Goal: Communication & Community: Participate in discussion

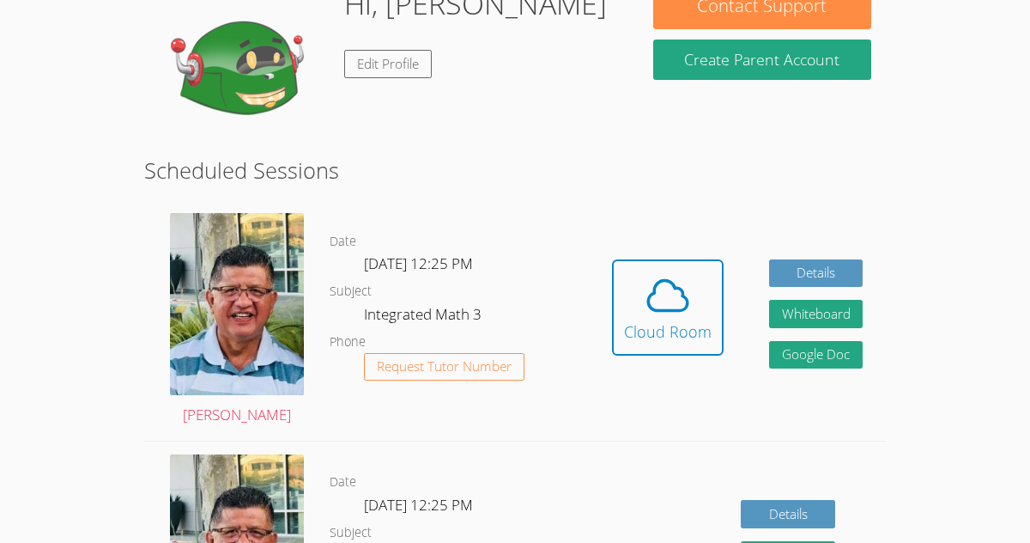
scroll to position [321, 0]
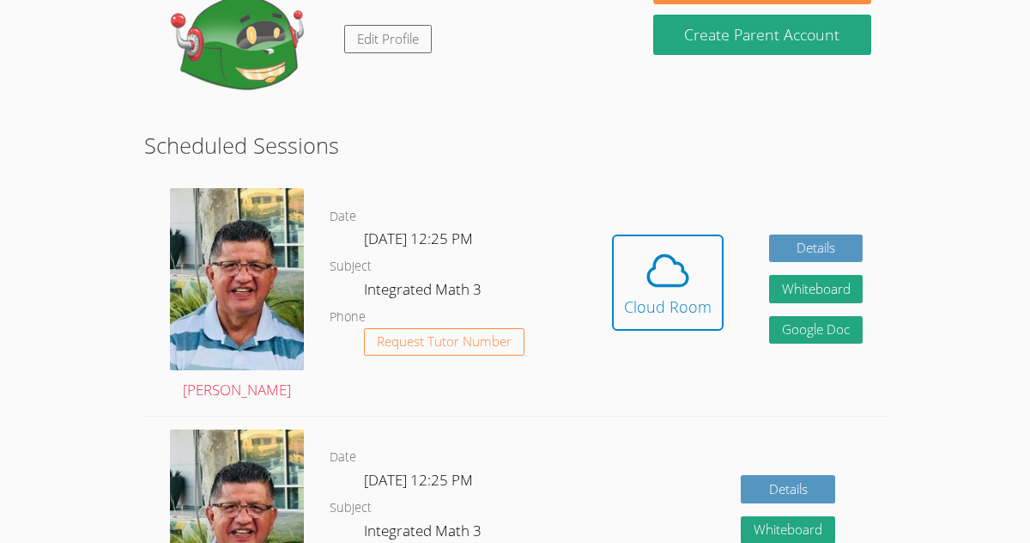
click at [764, 246] on div "Hidden Cloud Room Details Whiteboard Hidden Google Doc" at bounding box center [737, 295] width 297 height 240
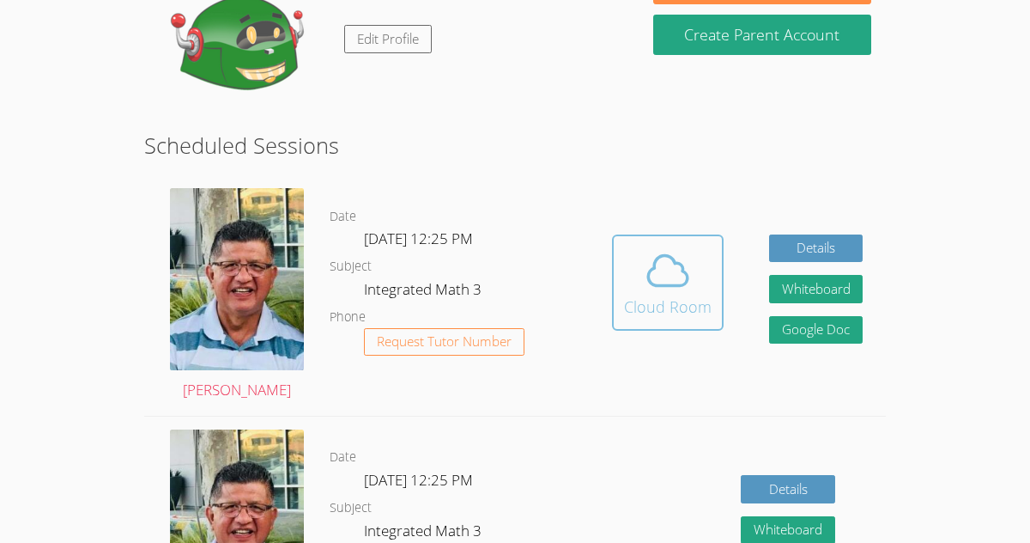
click at [677, 248] on icon at bounding box center [668, 270] width 48 height 48
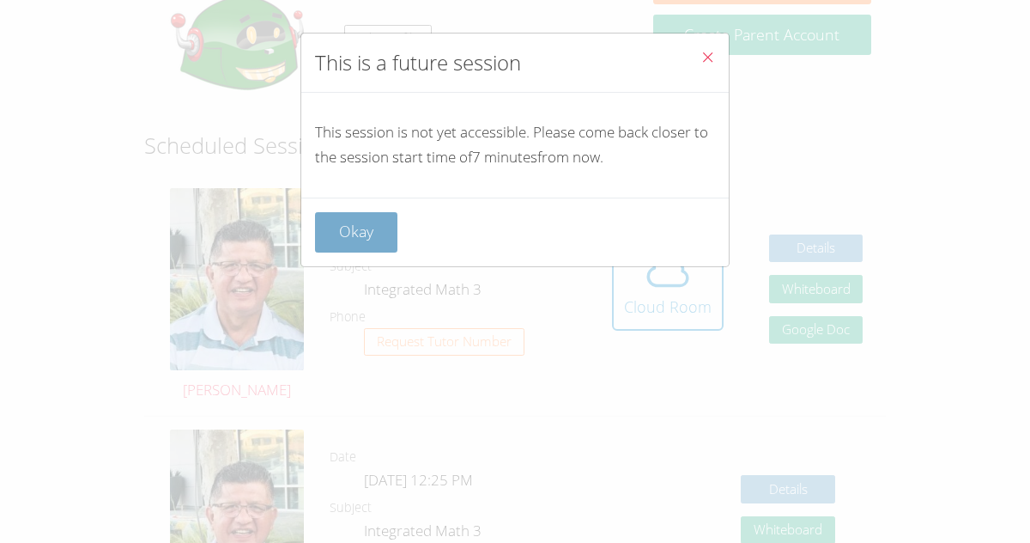
click at [342, 251] on button "Okay" at bounding box center [356, 232] width 82 height 40
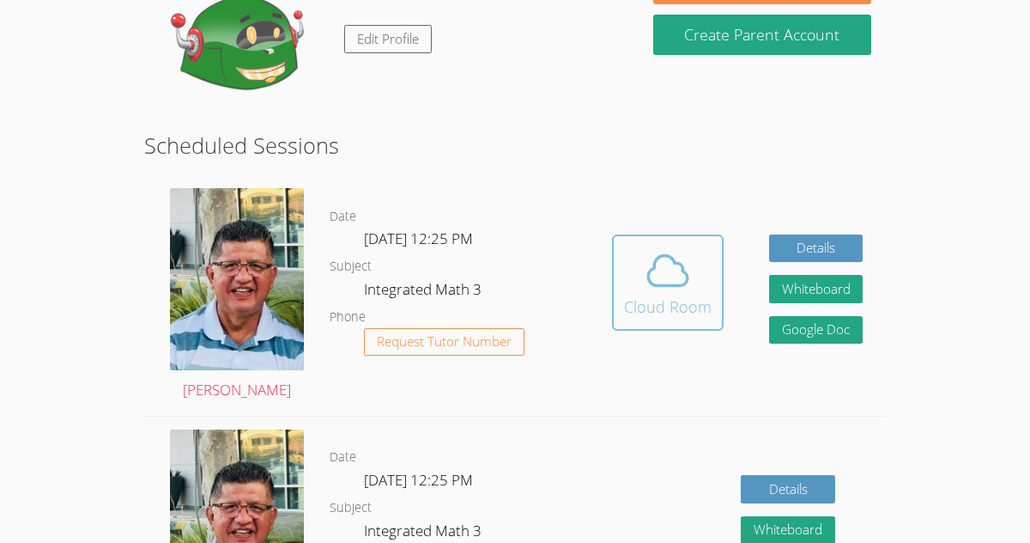
click at [706, 319] on button "Cloud Room" at bounding box center [668, 282] width 112 height 96
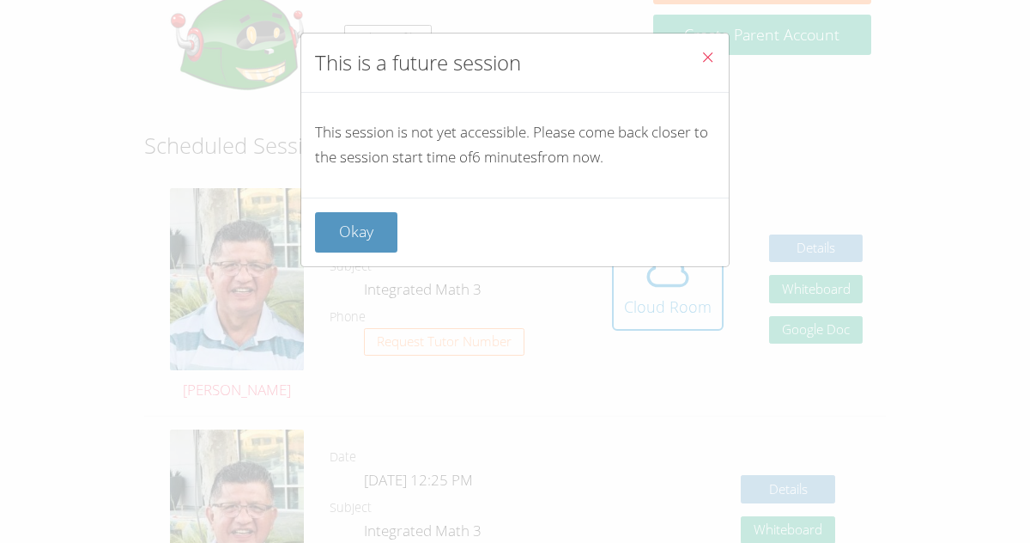
click at [700, 55] on button "Close" at bounding box center [708, 59] width 42 height 52
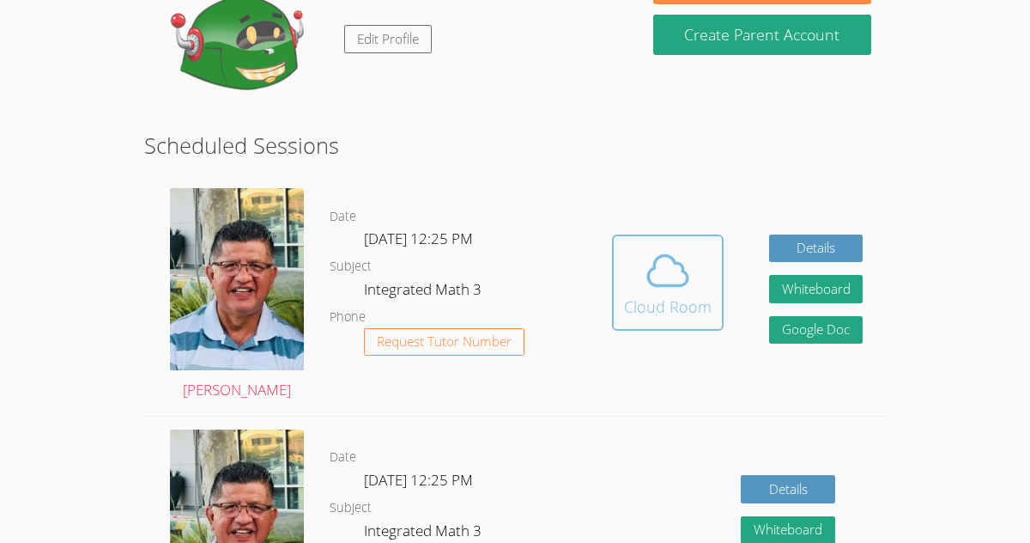
click at [620, 323] on button "Cloud Room" at bounding box center [668, 282] width 112 height 96
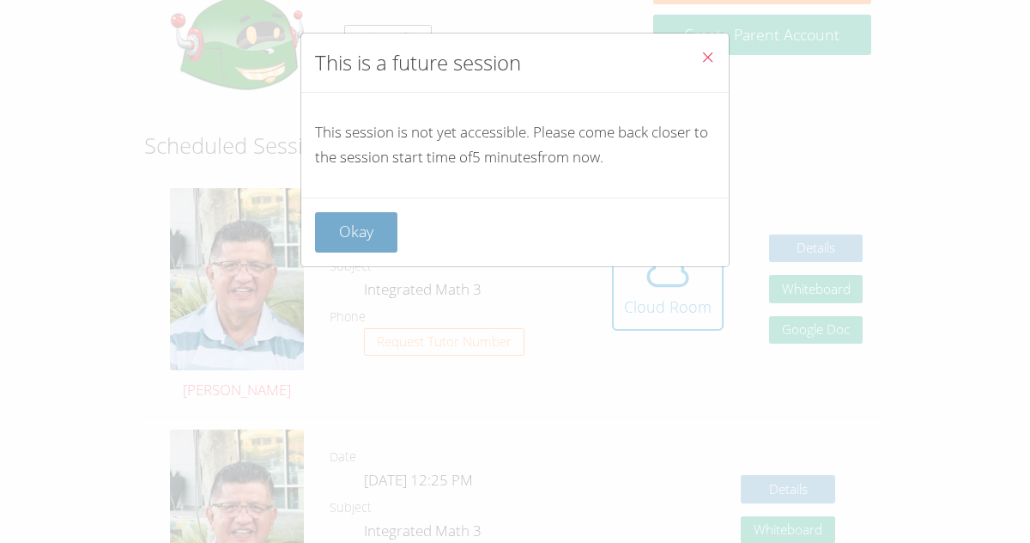
click at [378, 234] on button "Okay" at bounding box center [356, 232] width 82 height 40
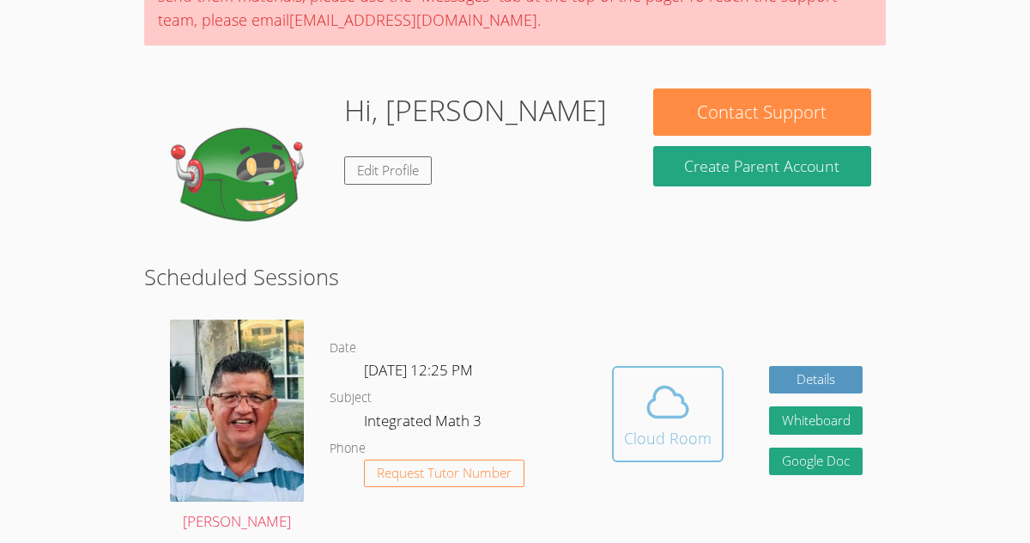
scroll to position [167, 0]
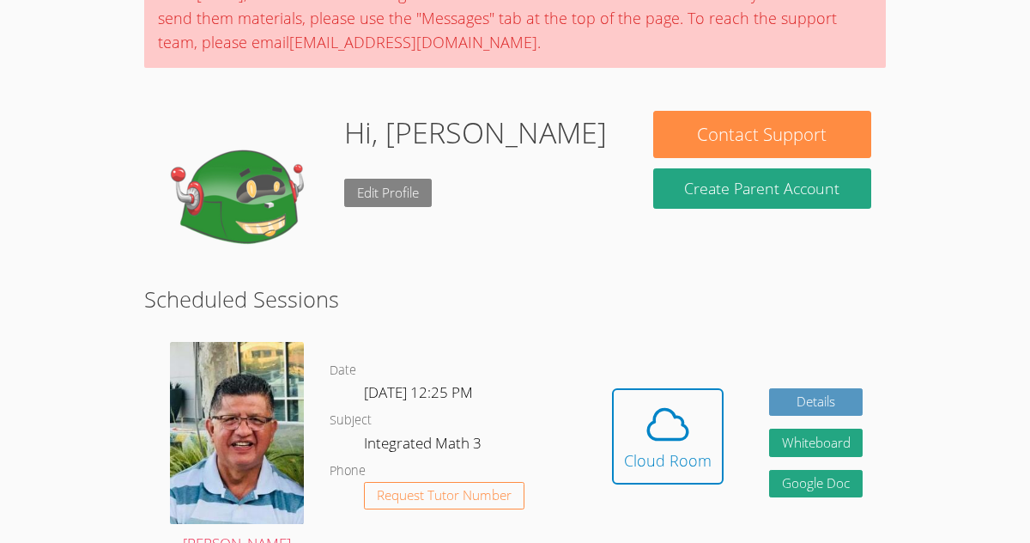
click at [363, 189] on link "Edit Profile" at bounding box center [388, 193] width 88 height 28
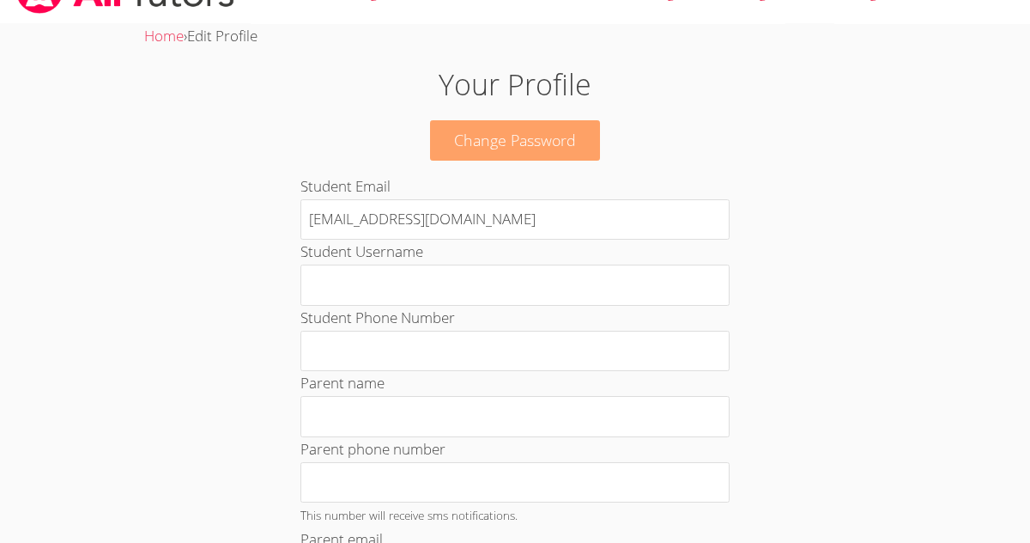
scroll to position [38, 0]
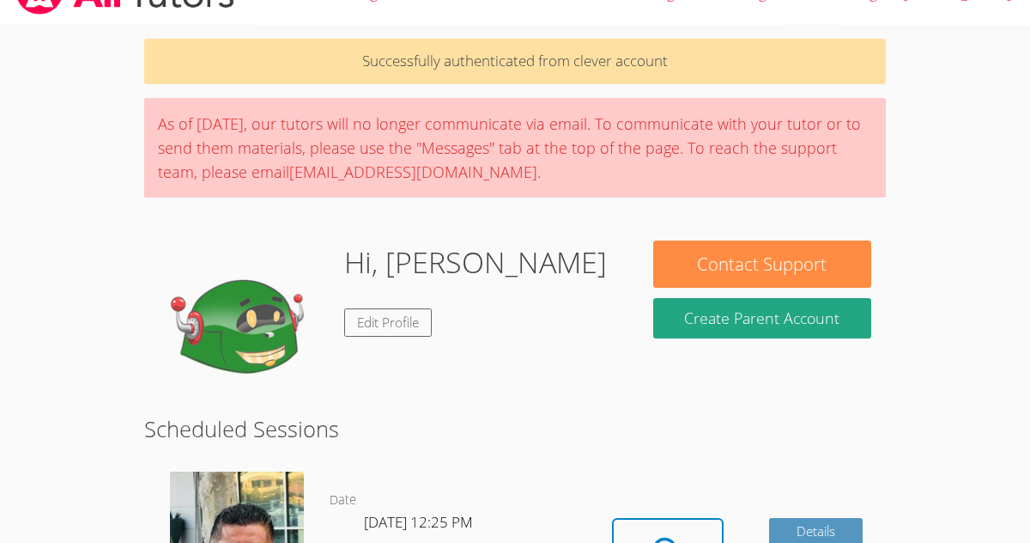
scroll to position [167, 0]
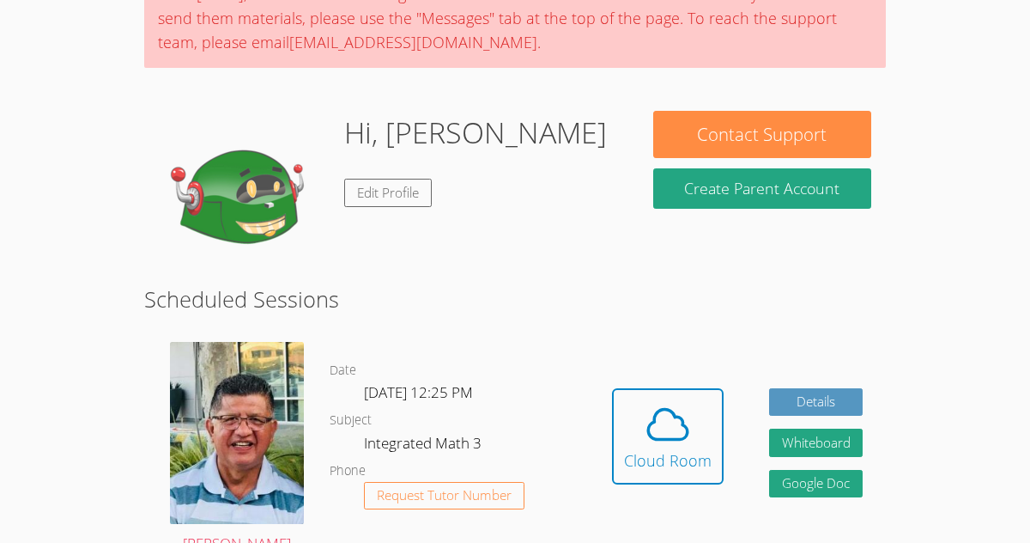
click at [280, 187] on img at bounding box center [245, 197] width 172 height 172
click at [392, 203] on link "Edit Profile" at bounding box center [388, 193] width 88 height 28
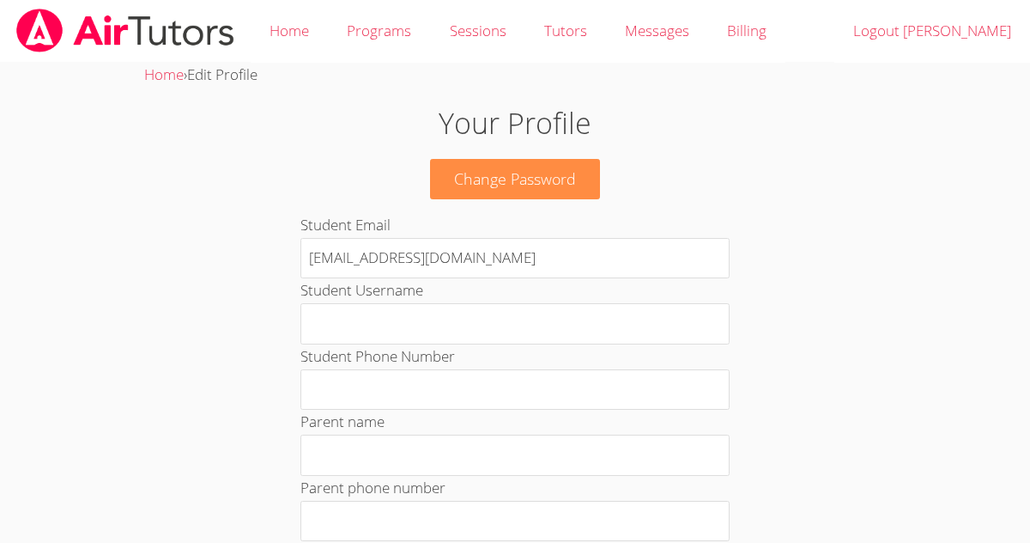
click at [483, 121] on h1 "Your Profile" at bounding box center [515, 123] width 556 height 44
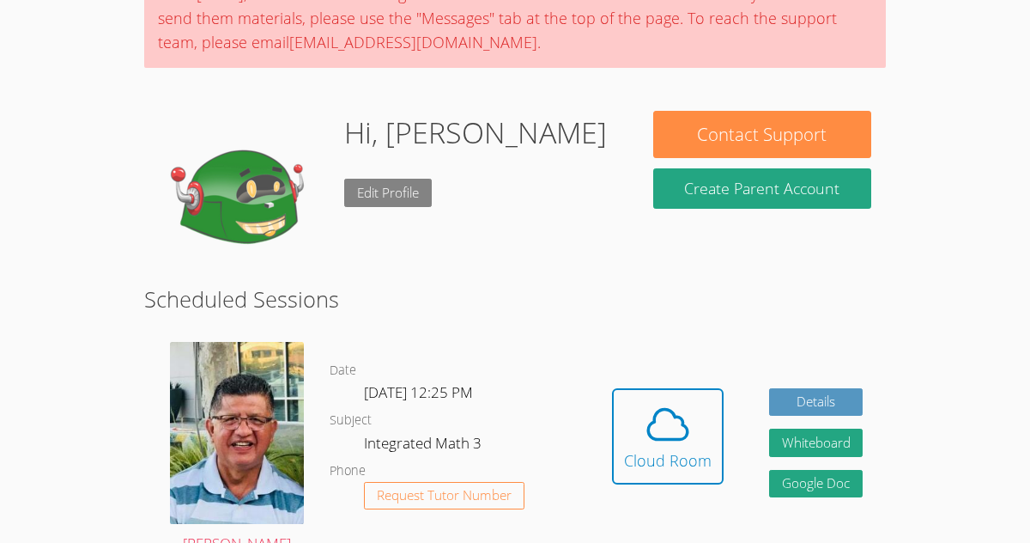
click at [399, 190] on link "Edit Profile" at bounding box center [388, 193] width 88 height 28
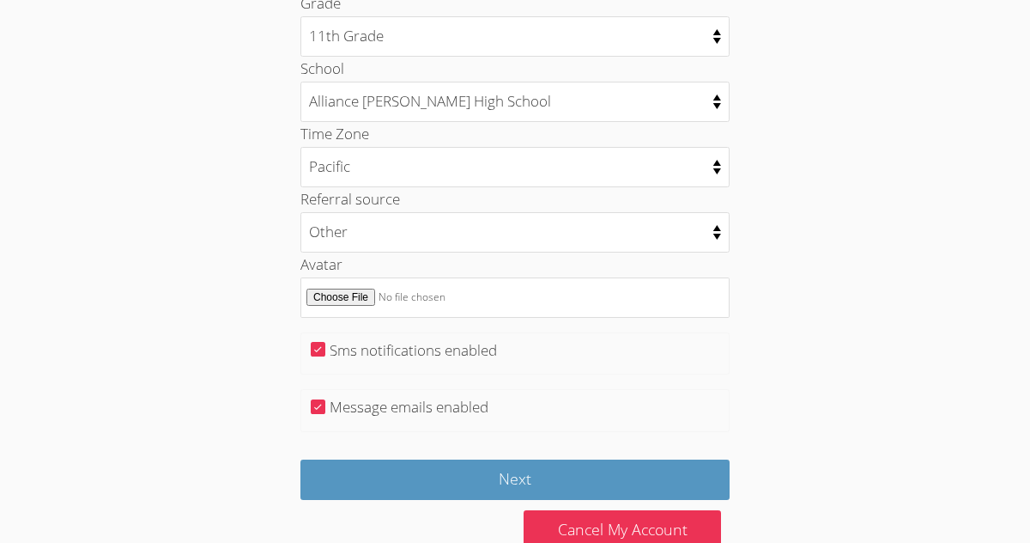
scroll to position [906, 0]
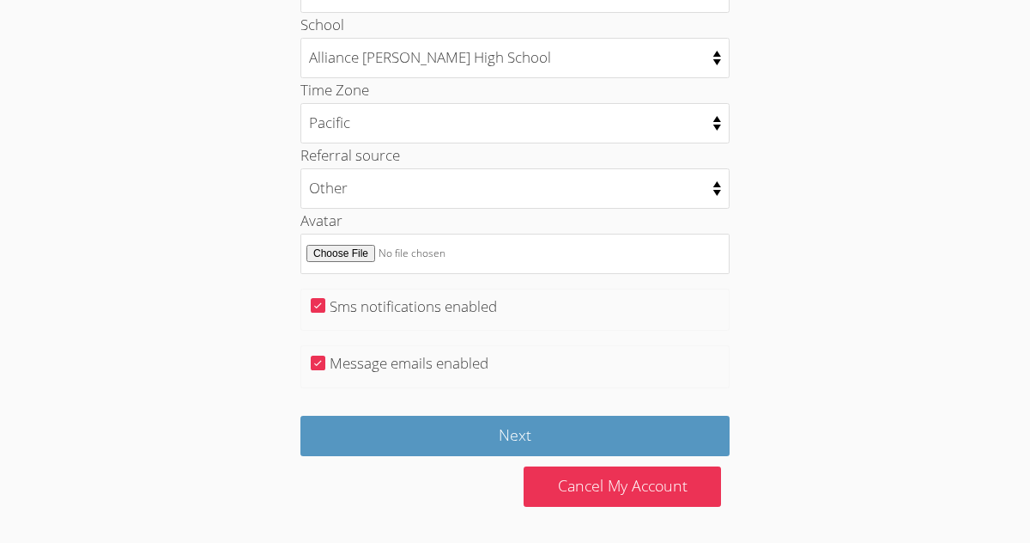
click at [454, 458] on div at bounding box center [407, 468] width 215 height 25
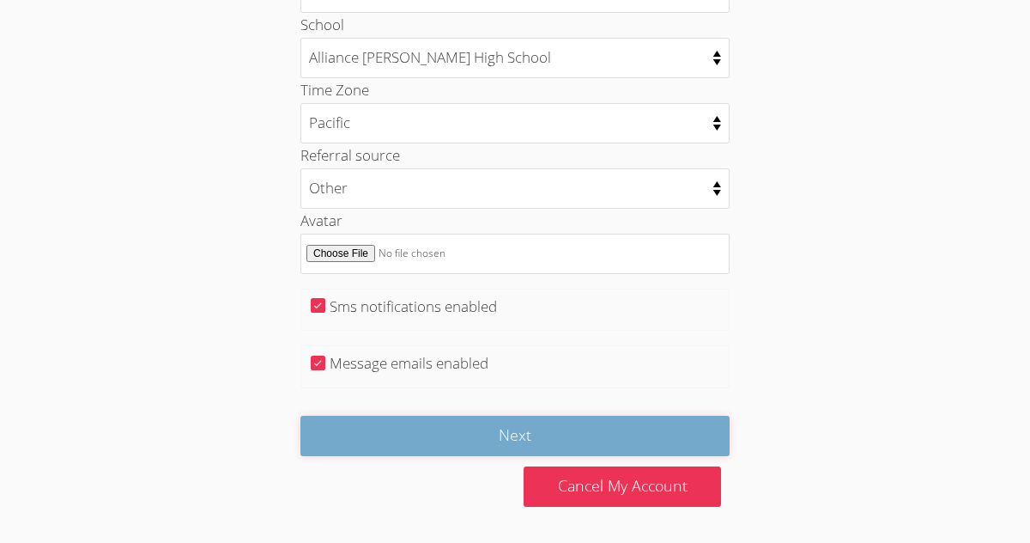
click at [452, 446] on input "Next" at bounding box center [514, 436] width 429 height 40
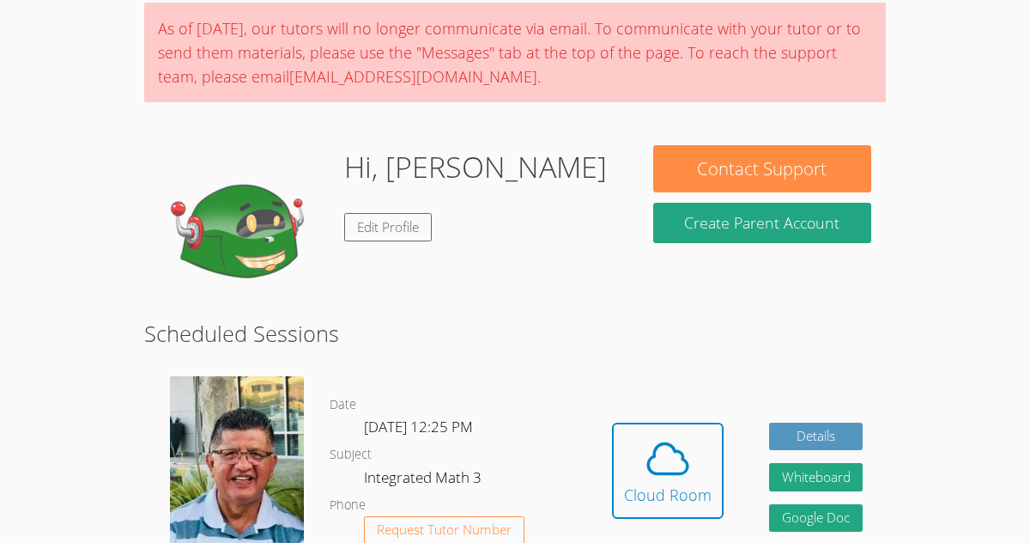
scroll to position [143, 0]
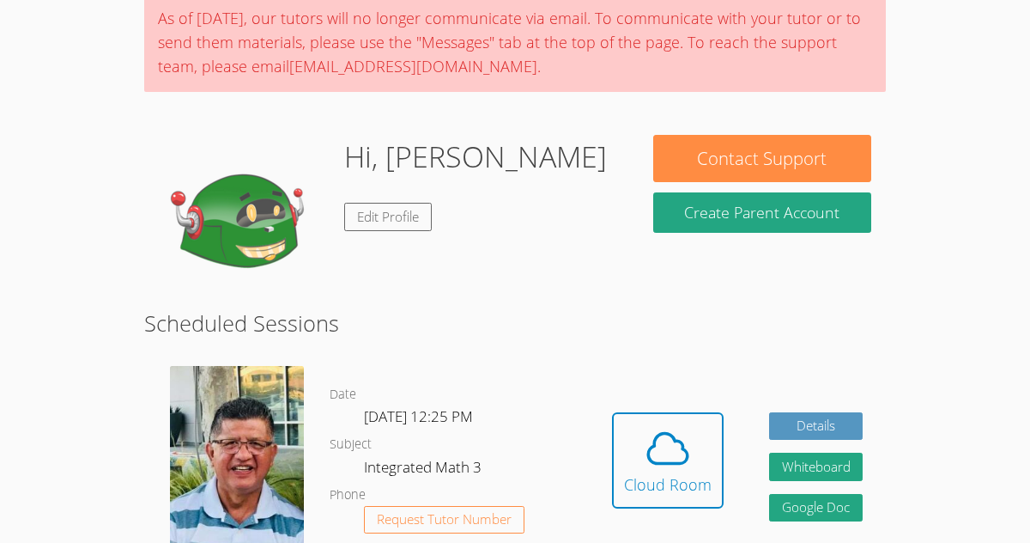
click at [380, 230] on div "Hi, [PERSON_NAME] Edit Profile" at bounding box center [475, 221] width 263 height 172
click at [380, 216] on link "Edit Profile" at bounding box center [388, 217] width 88 height 28
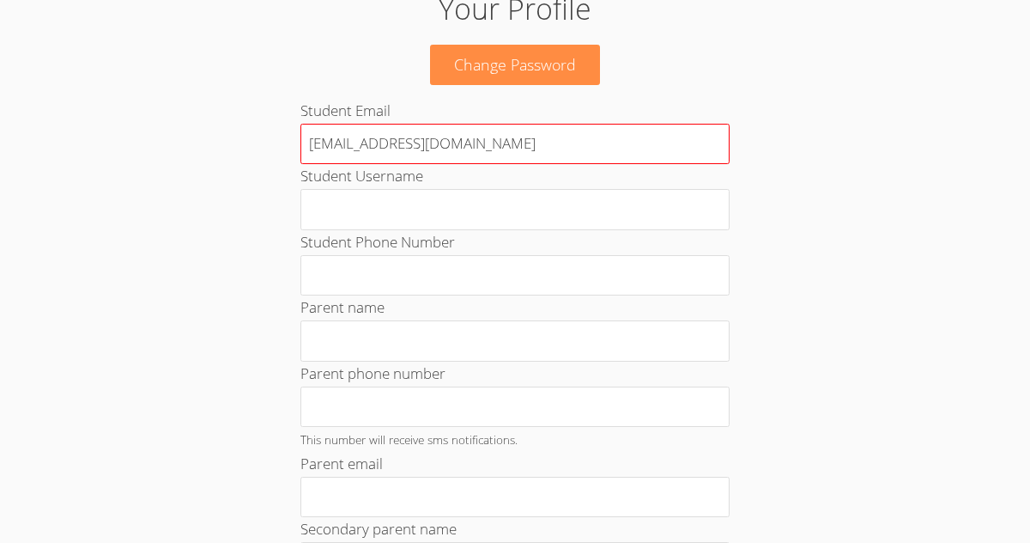
scroll to position [123, 0]
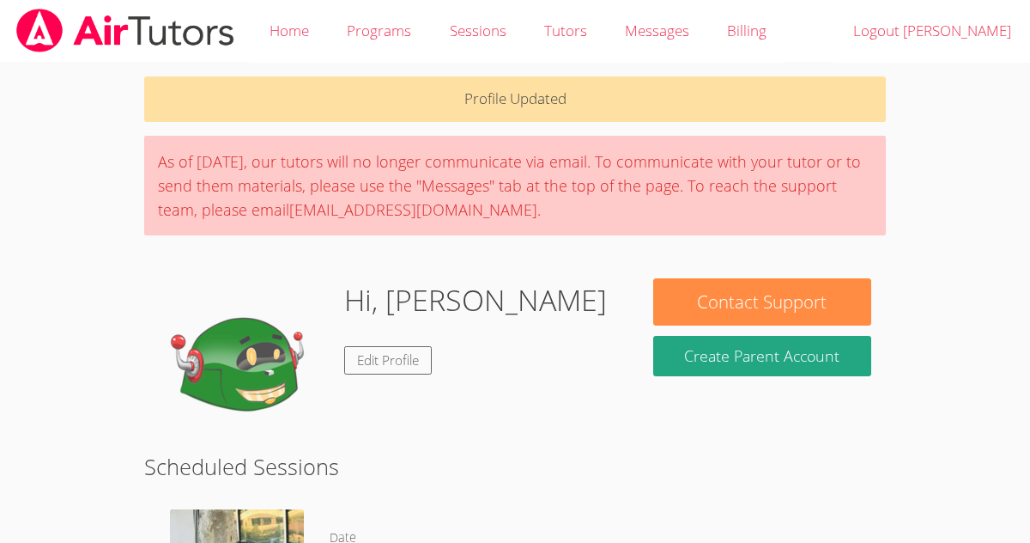
click at [202, 341] on img at bounding box center [245, 364] width 172 height 172
click at [202, 343] on img at bounding box center [245, 364] width 172 height 172
click at [246, 343] on img at bounding box center [245, 364] width 172 height 172
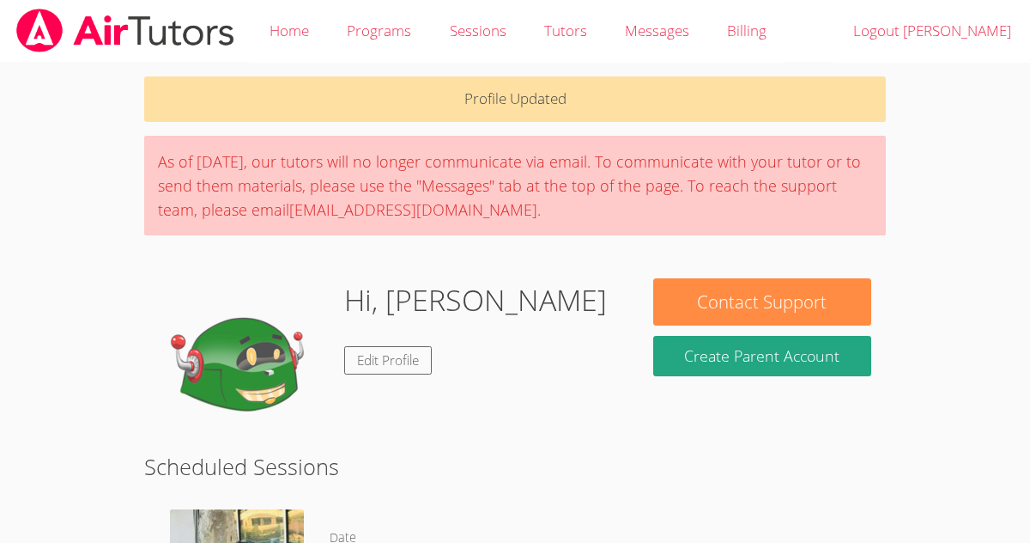
click at [246, 343] on img at bounding box center [245, 364] width 172 height 172
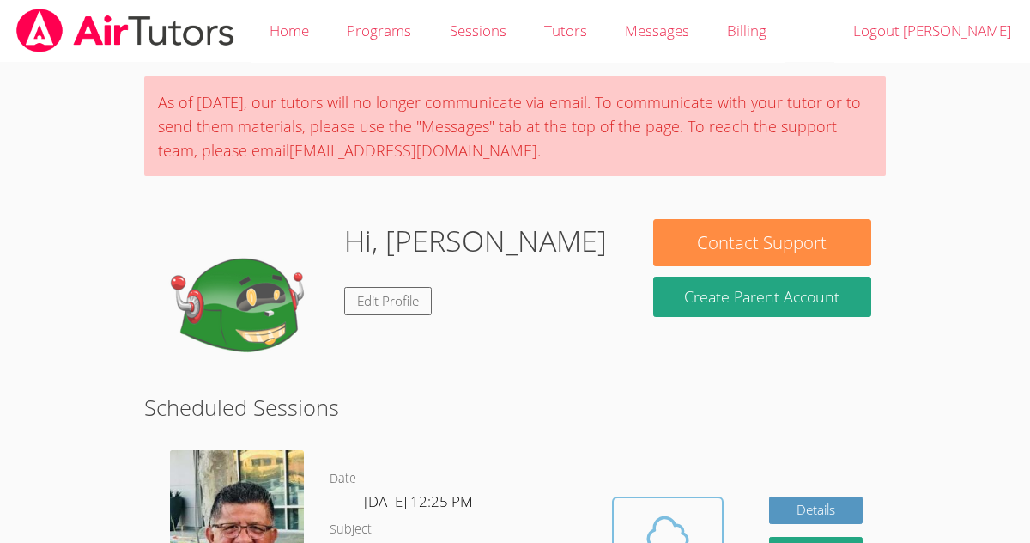
click at [663, 521] on icon at bounding box center [668, 532] width 48 height 48
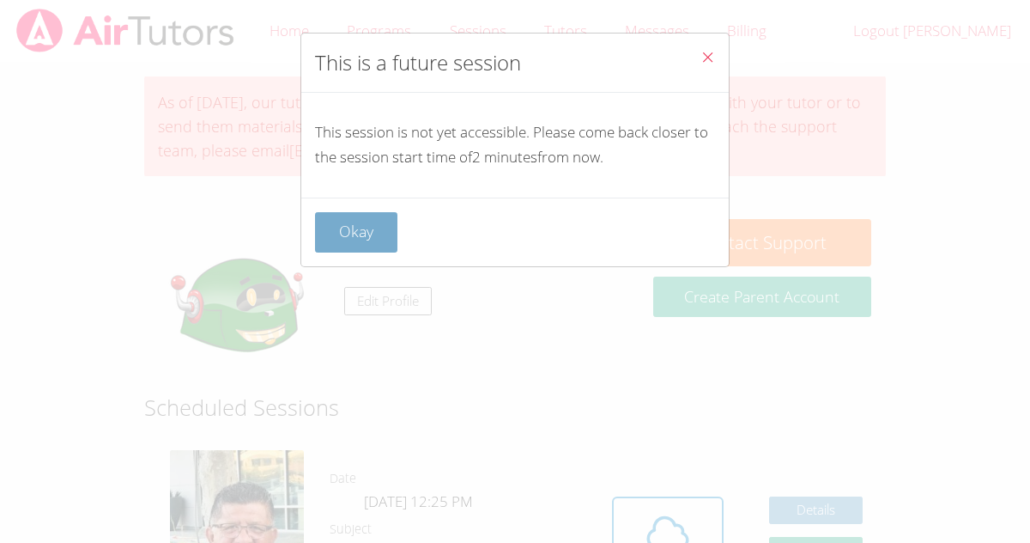
click at [357, 239] on button "Okay" at bounding box center [356, 232] width 82 height 40
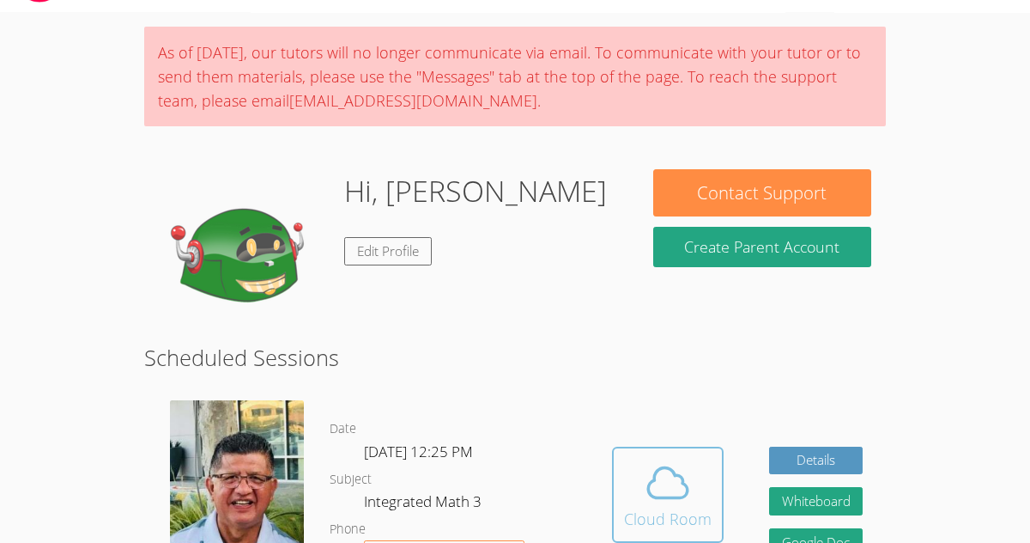
click at [693, 510] on div "Cloud Room" at bounding box center [668, 519] width 88 height 24
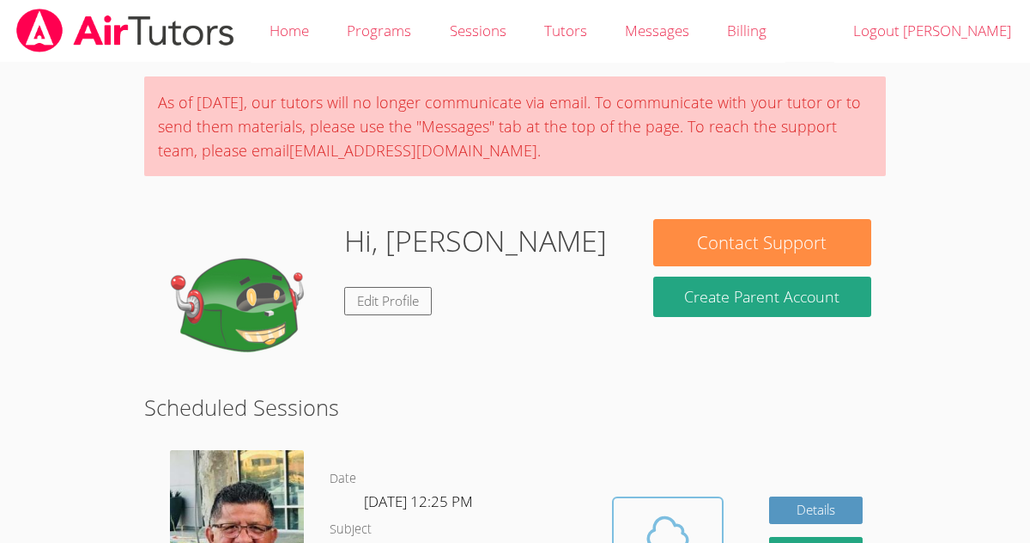
click at [684, 512] on icon at bounding box center [668, 532] width 48 height 48
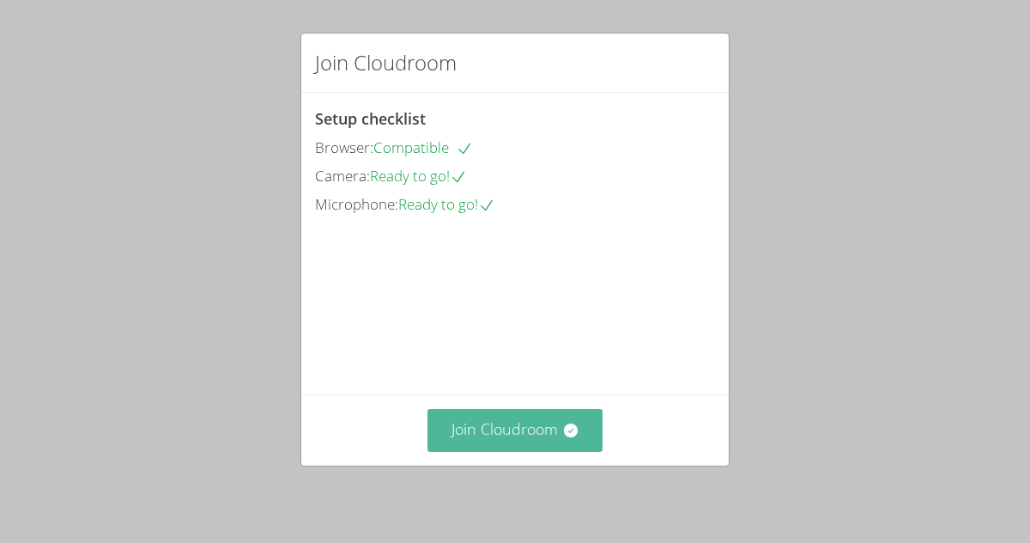
click at [523, 432] on button "Join Cloudroom" at bounding box center [516, 430] width 176 height 42
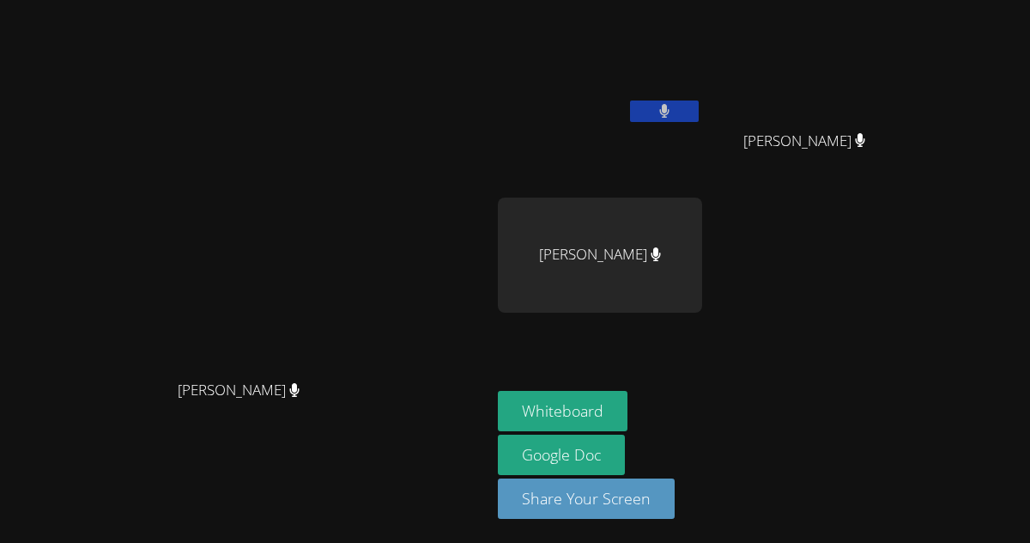
click at [670, 107] on icon at bounding box center [664, 111] width 11 height 15
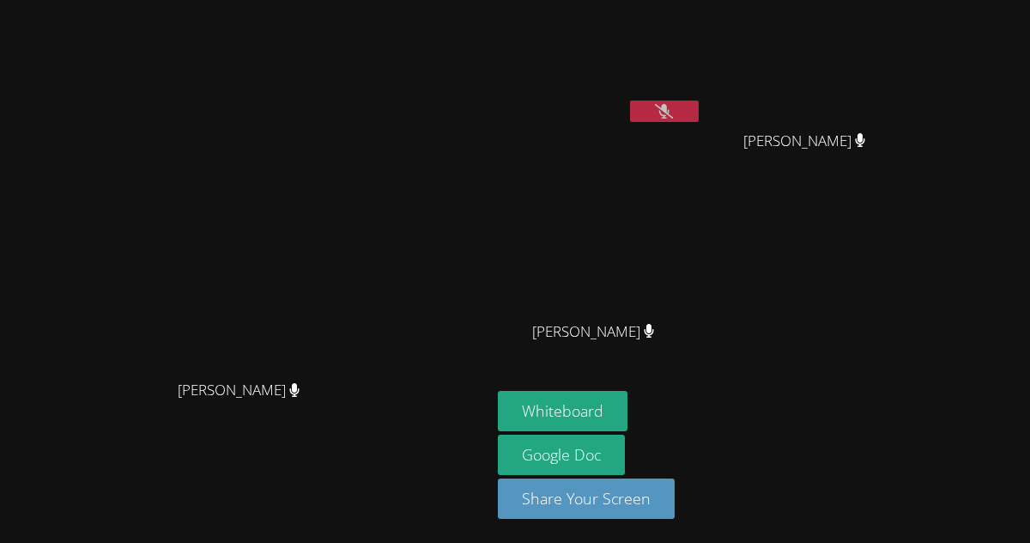
click at [673, 104] on icon at bounding box center [664, 111] width 18 height 15
click at [670, 104] on icon at bounding box center [664, 111] width 11 height 15
click at [695, 78] on video at bounding box center [600, 64] width 204 height 115
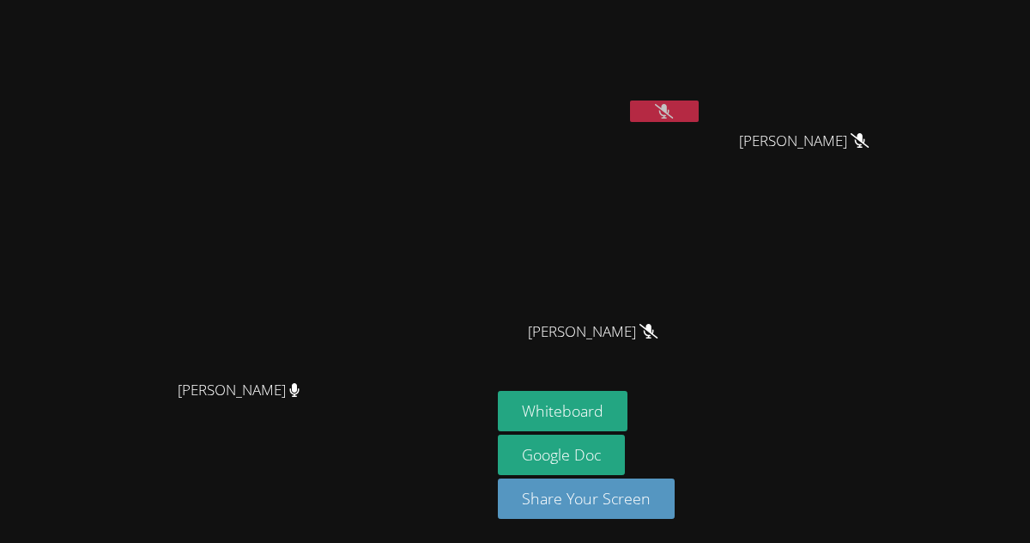
click at [695, 78] on video at bounding box center [600, 64] width 204 height 115
click at [699, 112] on button at bounding box center [664, 110] width 69 height 21
click at [699, 107] on button at bounding box center [664, 110] width 69 height 21
click at [702, 21] on video at bounding box center [600, 64] width 204 height 115
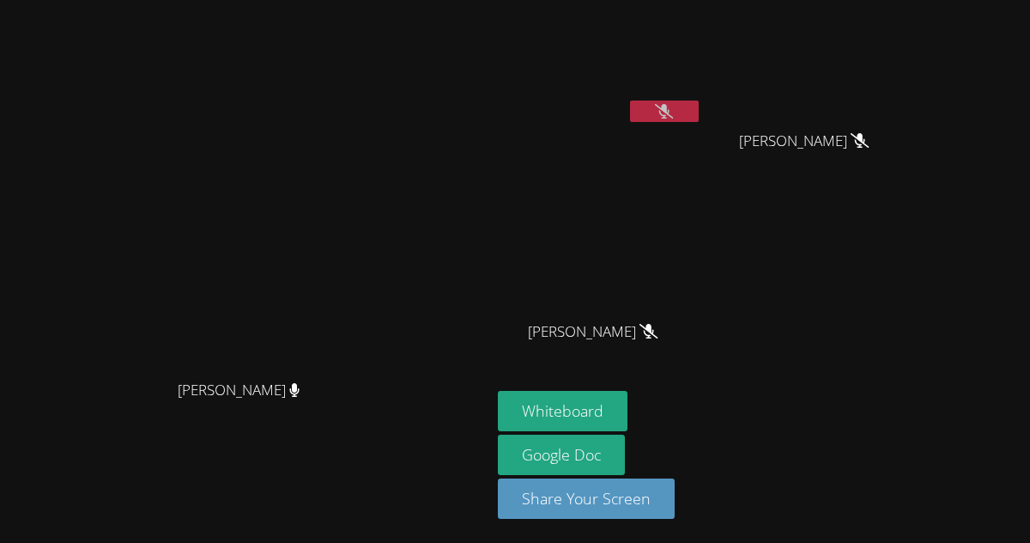
click at [672, 53] on video at bounding box center [600, 64] width 204 height 115
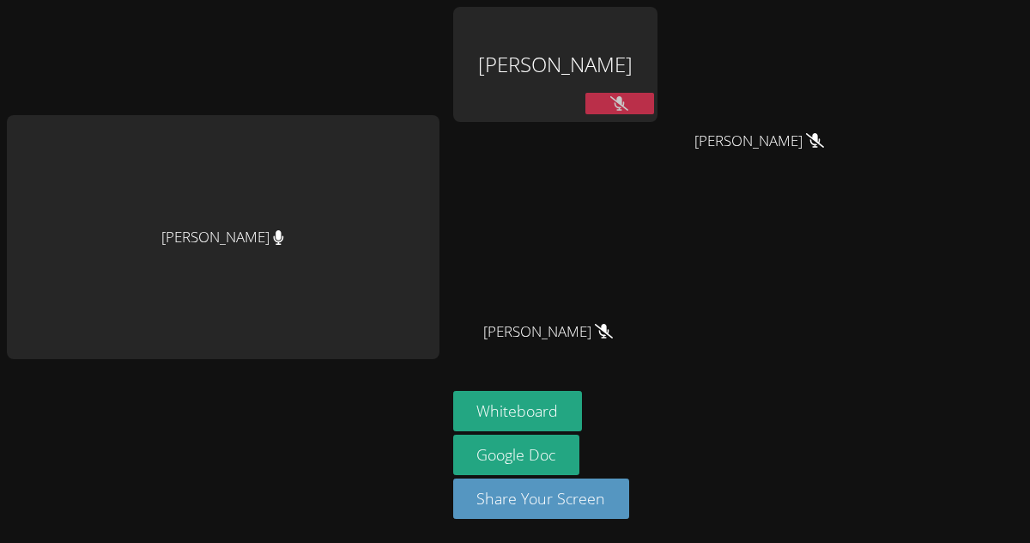
click at [861, 213] on div "Juan Ramirez Diana Chavez Diana Chavez Jesus Pedraza Jr Jesus Pedraza Jr" at bounding box center [661, 194] width 416 height 374
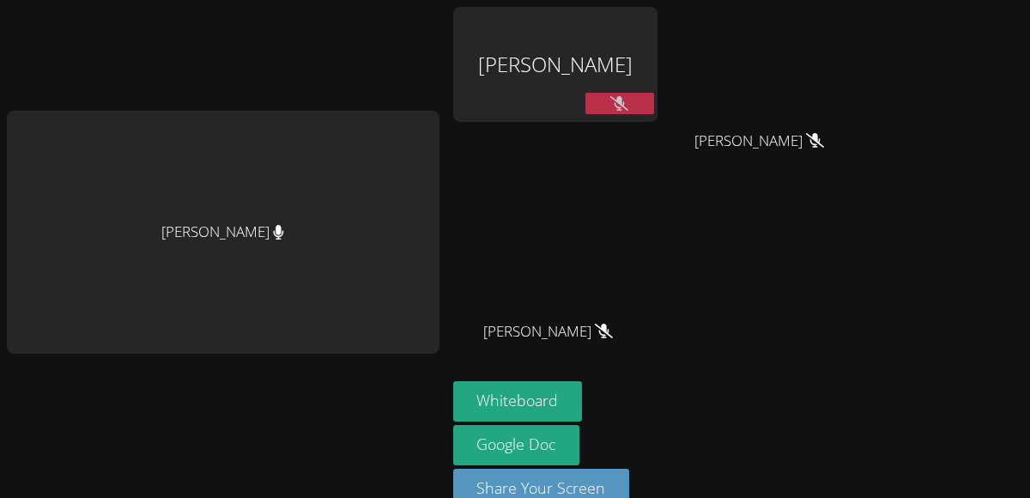
click at [827, 248] on div "Juan Ramirez Diana Chavez Diana Chavez Jesus Pedraza Jr Jesus Pedraza Jr" at bounding box center [661, 194] width 416 height 374
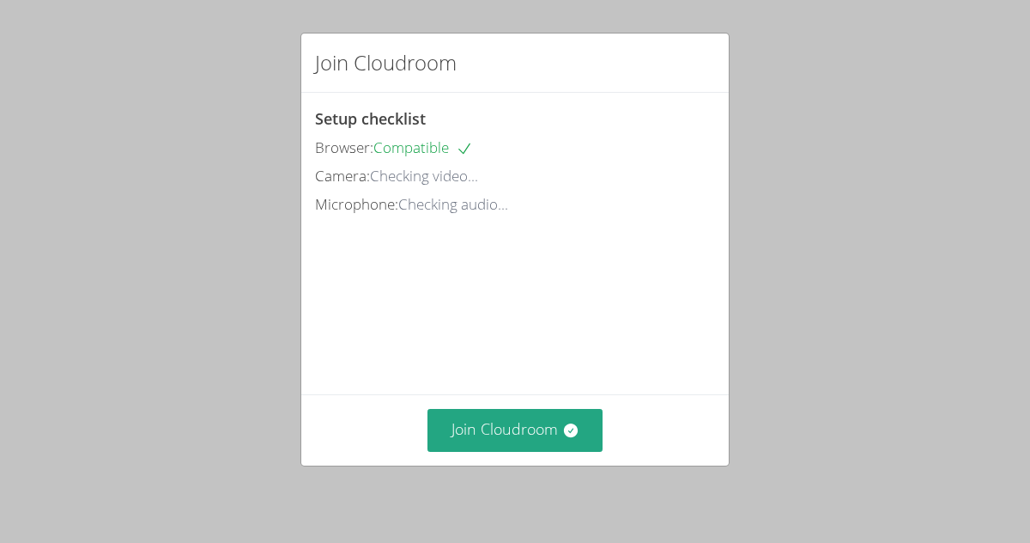
click at [483, 402] on div "Join Cloudroom" at bounding box center [515, 429] width 428 height 70
click at [483, 407] on div "Join Cloudroom" at bounding box center [515, 429] width 428 height 70
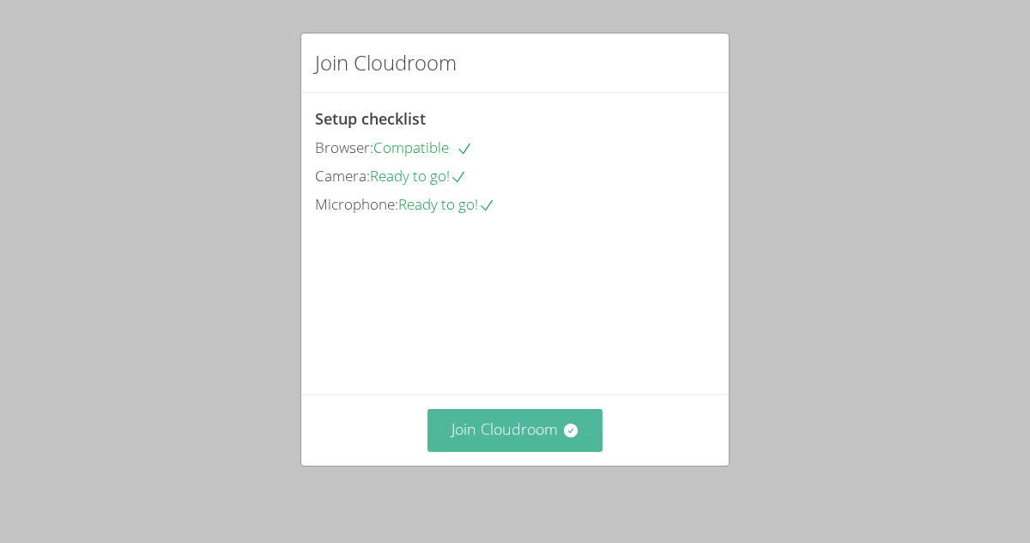
click at [486, 426] on button "Join Cloudroom" at bounding box center [516, 430] width 176 height 42
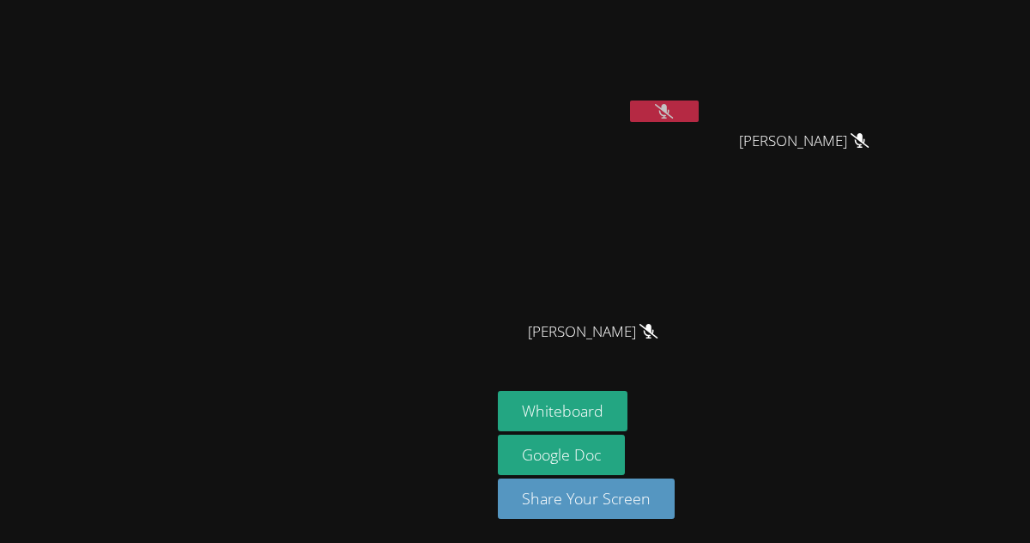
click at [699, 111] on button at bounding box center [664, 110] width 69 height 21
click at [699, 110] on button at bounding box center [664, 110] width 69 height 21
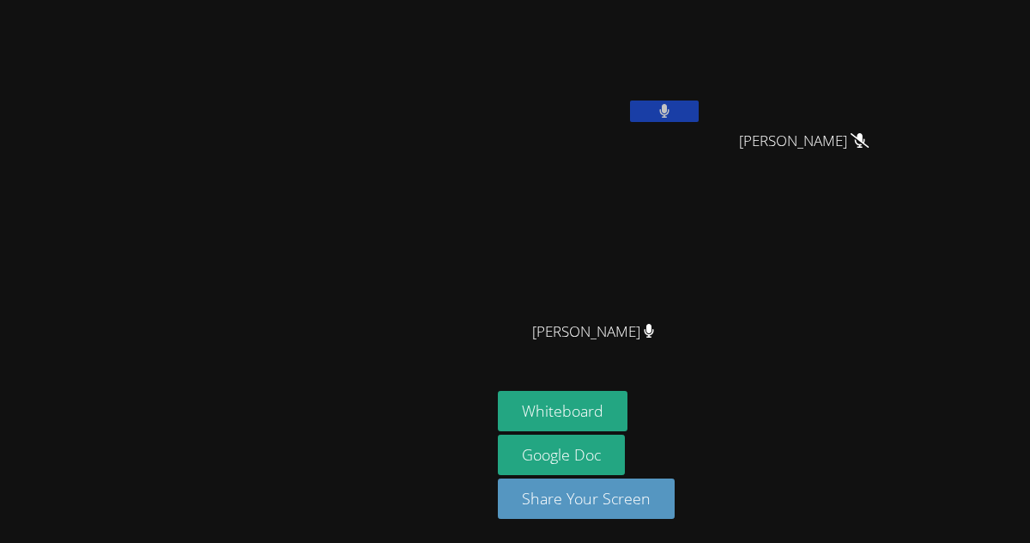
click at [699, 110] on button at bounding box center [664, 110] width 69 height 21
click at [673, 105] on icon at bounding box center [664, 111] width 18 height 15
click at [832, 92] on video at bounding box center [811, 64] width 204 height 115
click at [702, 136] on div "Juan Ramirez" at bounding box center [600, 99] width 204 height 184
click at [699, 118] on button at bounding box center [664, 110] width 69 height 21
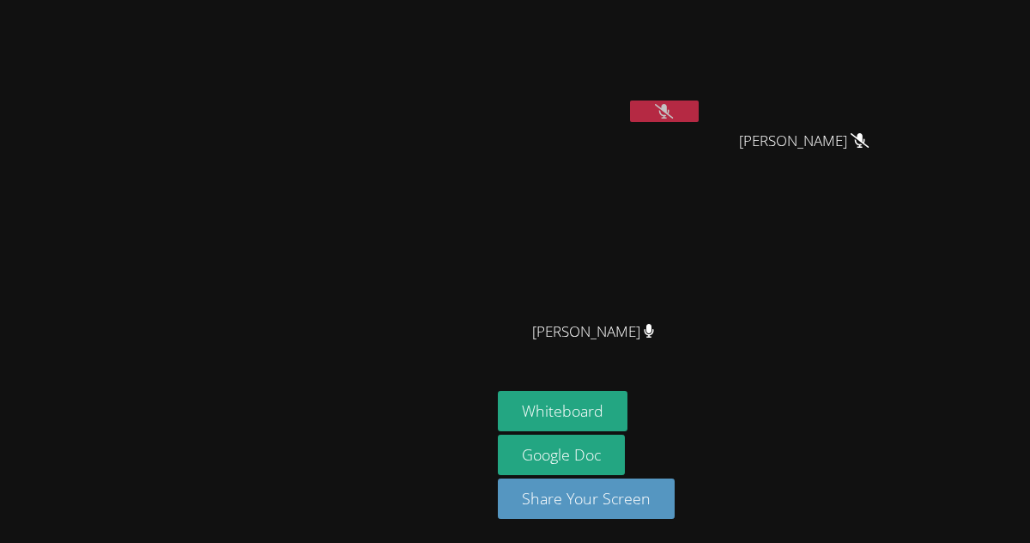
click at [699, 108] on button at bounding box center [664, 110] width 69 height 21
click at [673, 116] on icon at bounding box center [664, 111] width 18 height 15
click at [670, 116] on icon at bounding box center [664, 111] width 11 height 15
click at [673, 116] on icon at bounding box center [664, 111] width 18 height 15
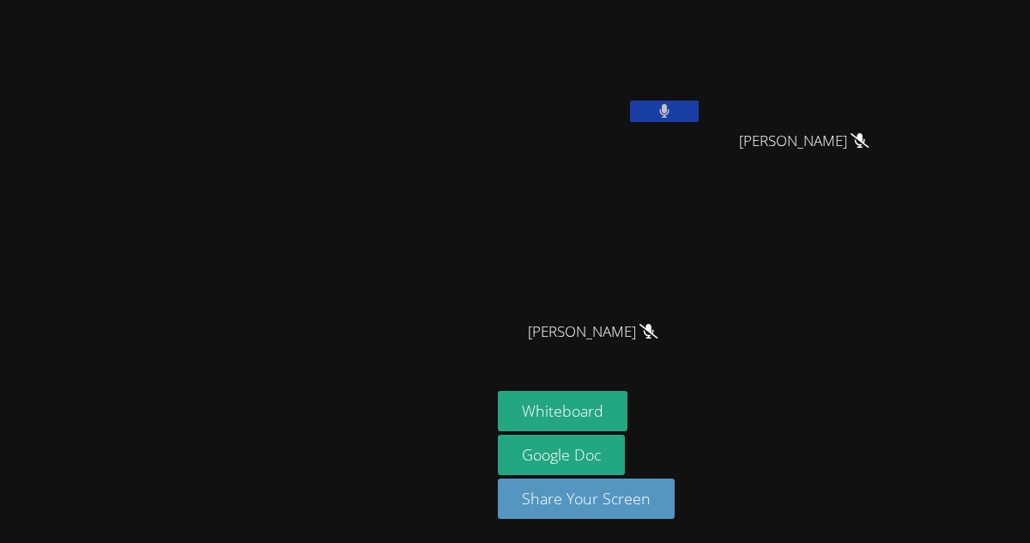
click at [670, 107] on icon at bounding box center [664, 111] width 11 height 15
click at [673, 107] on icon at bounding box center [664, 111] width 18 height 15
click at [670, 107] on icon at bounding box center [664, 111] width 11 height 15
click at [673, 107] on icon at bounding box center [664, 111] width 18 height 15
click at [670, 107] on icon at bounding box center [664, 111] width 11 height 15
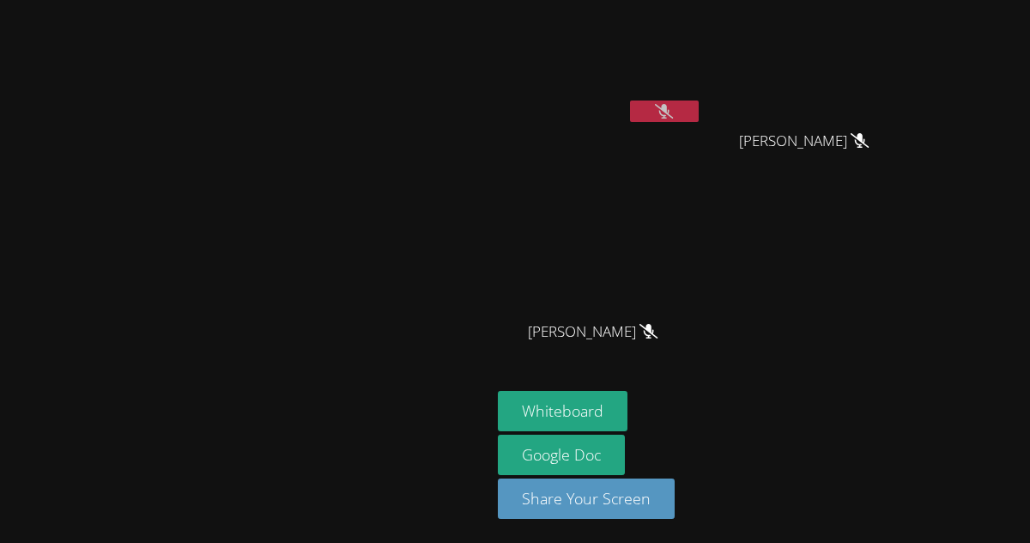
click at [673, 107] on icon at bounding box center [664, 111] width 18 height 15
click at [670, 107] on icon at bounding box center [664, 111] width 11 height 15
click at [699, 110] on button at bounding box center [664, 110] width 69 height 21
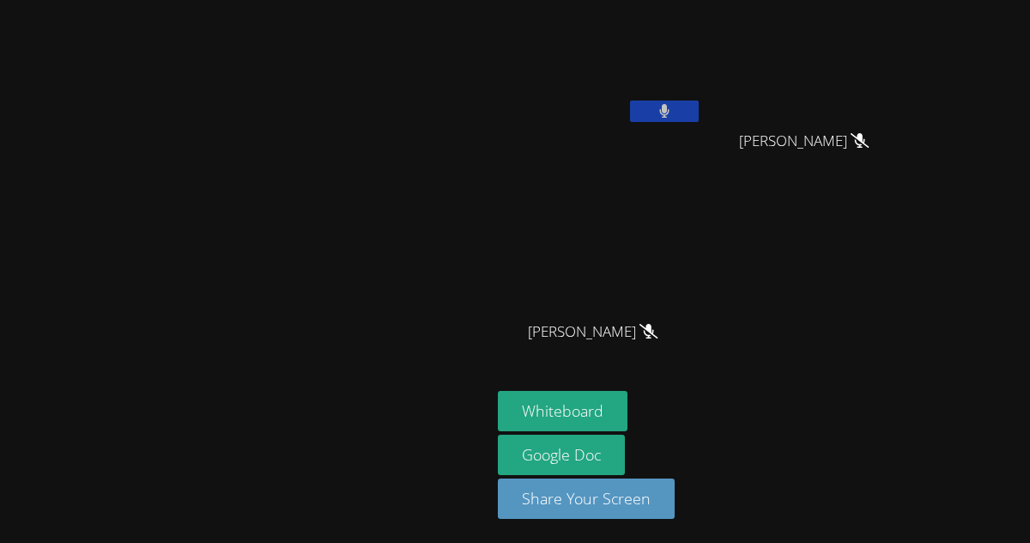
click at [699, 110] on button at bounding box center [664, 110] width 69 height 21
click at [699, 124] on div at bounding box center [664, 113] width 69 height 26
click at [699, 117] on button at bounding box center [664, 110] width 69 height 21
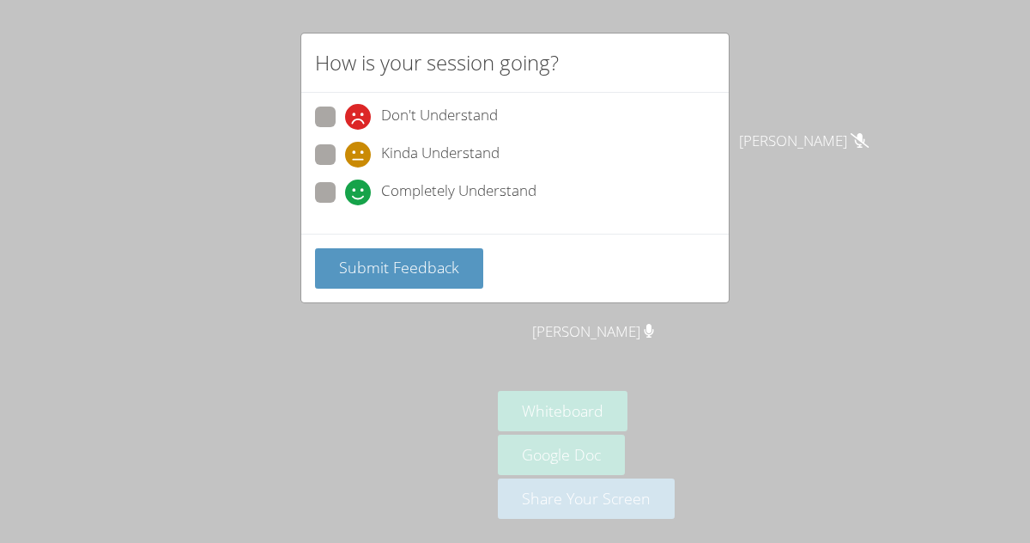
click at [345, 205] on span at bounding box center [345, 205] width 0 height 0
click at [345, 184] on input "Completely Understand" at bounding box center [352, 189] width 15 height 15
radio input "true"
click at [437, 301] on div "How is your session going? Don't Understand Kinda Understand Completely Underst…" at bounding box center [515, 271] width 1030 height 543
click at [436, 277] on button "Submit Feedback" at bounding box center [399, 268] width 168 height 40
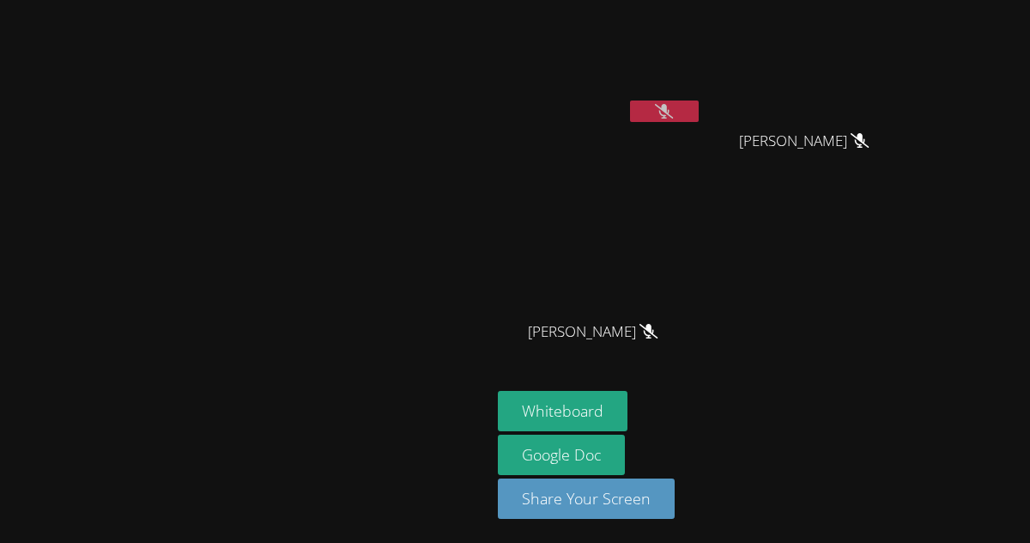
click at [699, 123] on div at bounding box center [664, 113] width 69 height 26
click at [699, 112] on button at bounding box center [664, 110] width 69 height 21
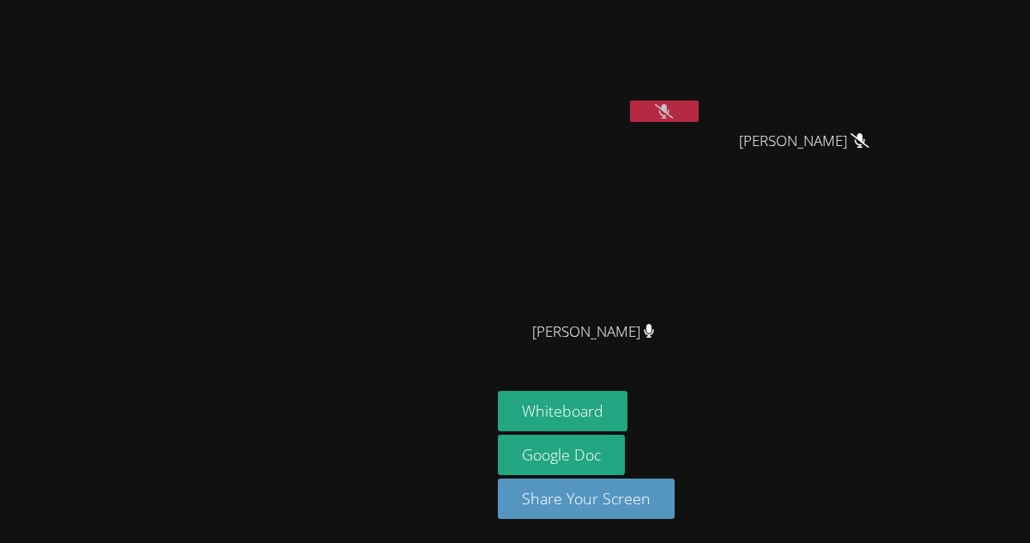
click at [699, 112] on button at bounding box center [664, 110] width 69 height 21
click at [699, 116] on button at bounding box center [664, 110] width 69 height 21
click at [699, 114] on button at bounding box center [664, 110] width 69 height 21
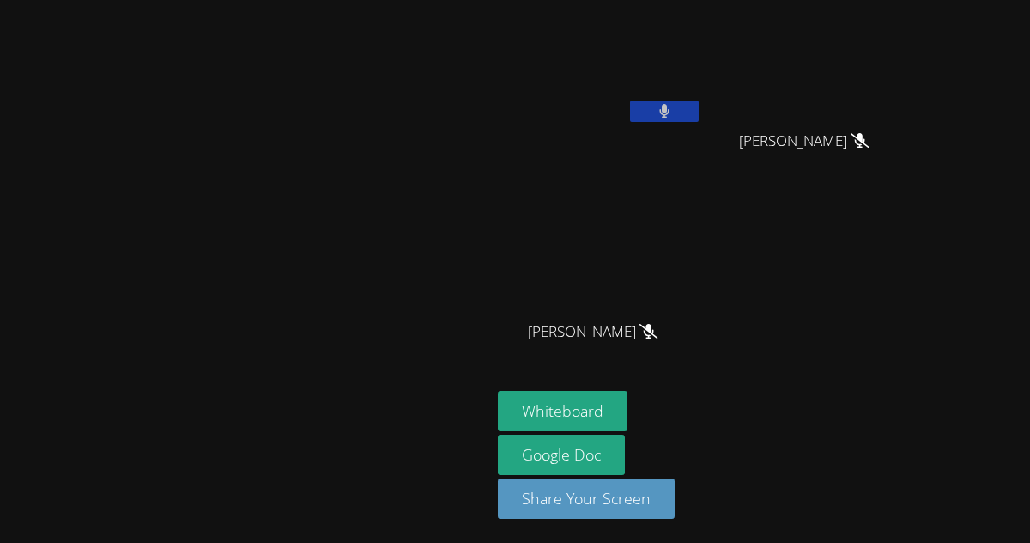
click at [699, 114] on button at bounding box center [664, 110] width 69 height 21
